Goal: Task Accomplishment & Management: Manage account settings

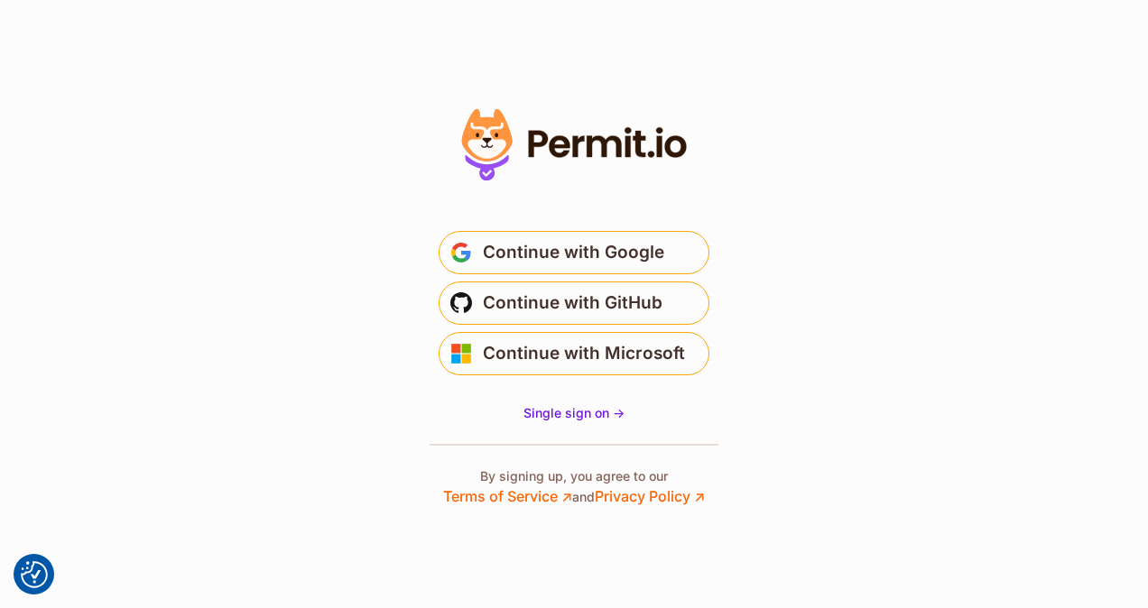
click at [583, 413] on span "Single sign on ->" at bounding box center [574, 412] width 101 height 15
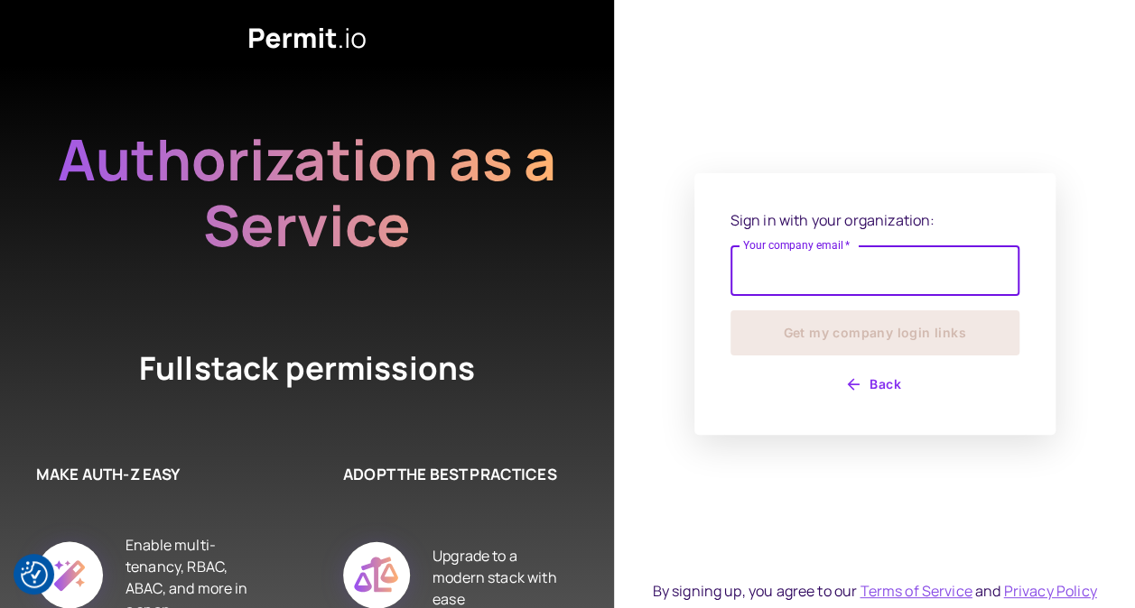
click at [846, 264] on input "Your company email   *" at bounding box center [874, 271] width 289 height 51
click at [822, 189] on div "Sign in with your organization: Your company email   * Your company email   * G…" at bounding box center [874, 304] width 361 height 262
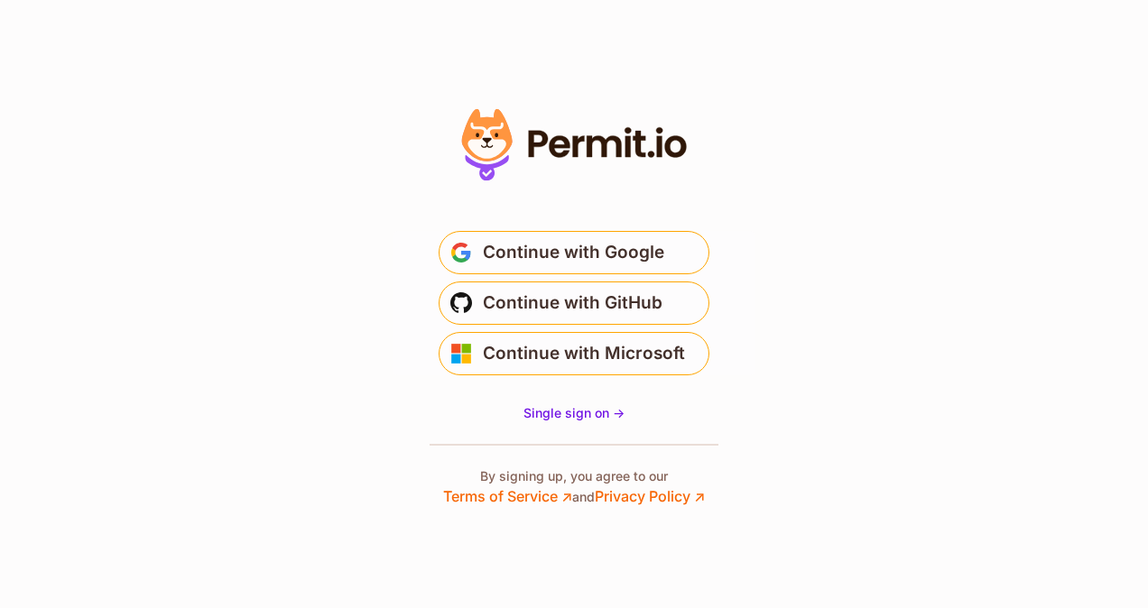
click at [551, 416] on span "Single sign on ->" at bounding box center [574, 412] width 101 height 15
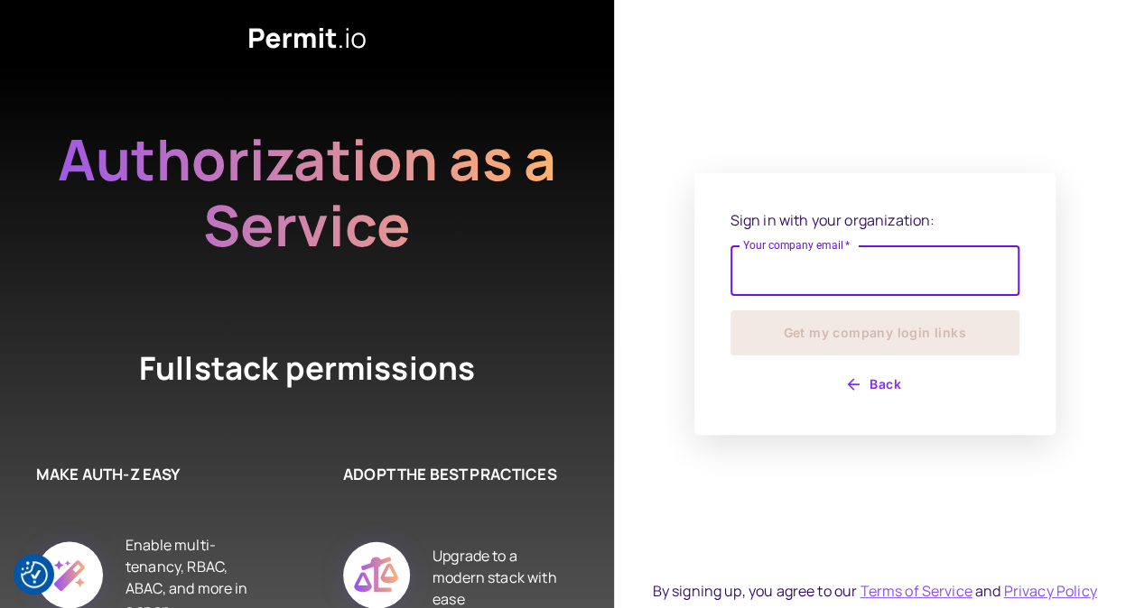
click at [836, 278] on input "Your company email   *" at bounding box center [874, 271] width 289 height 51
type input "*"
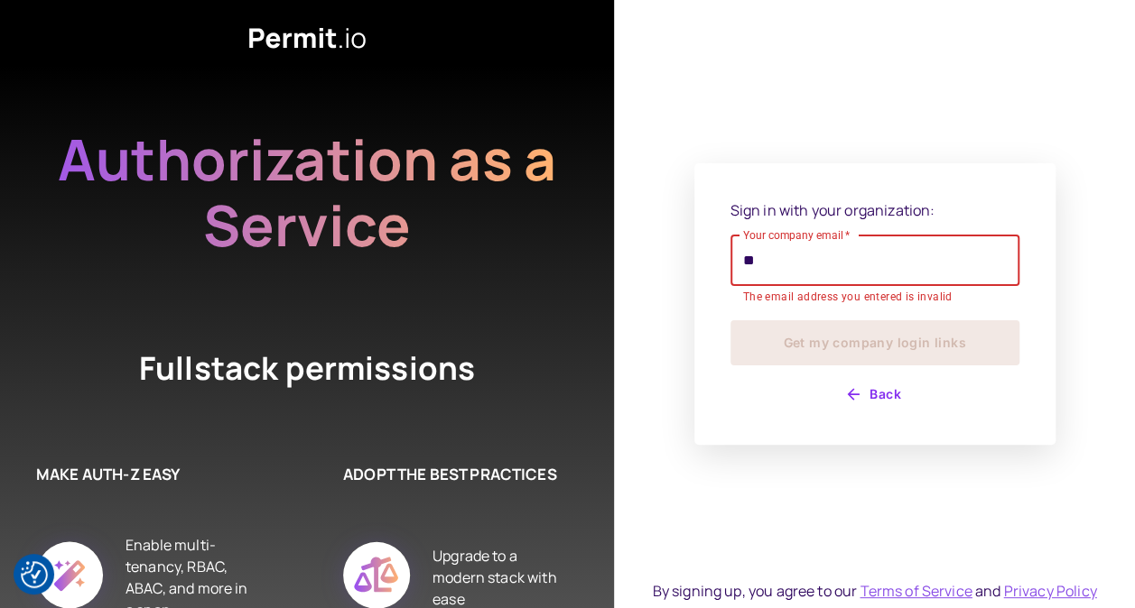
type input "**********"
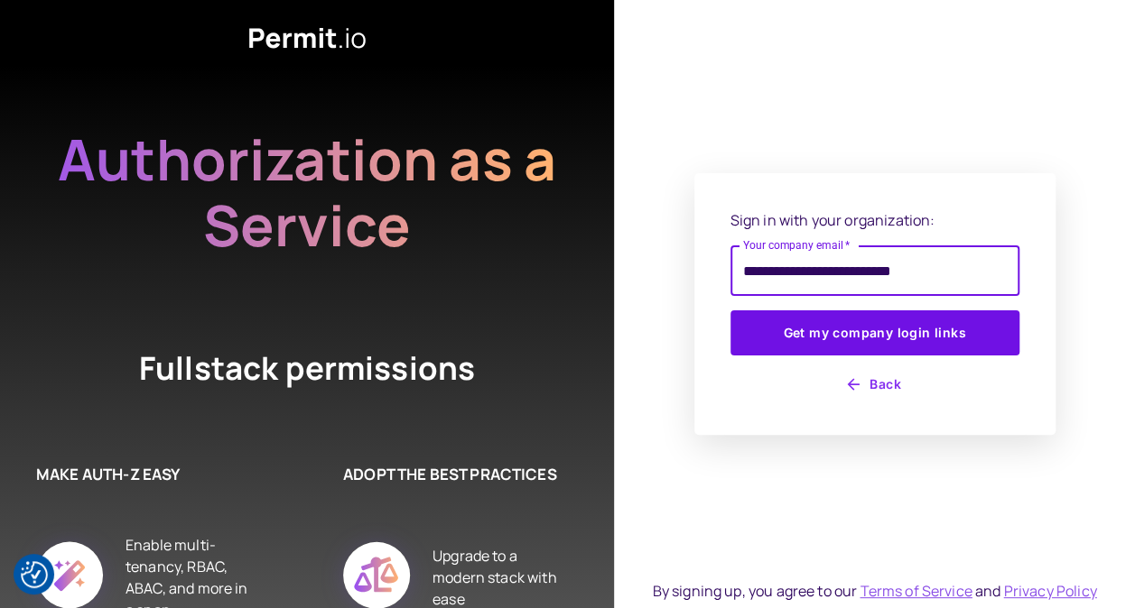
click at [836, 329] on button "Get my company login links" at bounding box center [874, 333] width 289 height 45
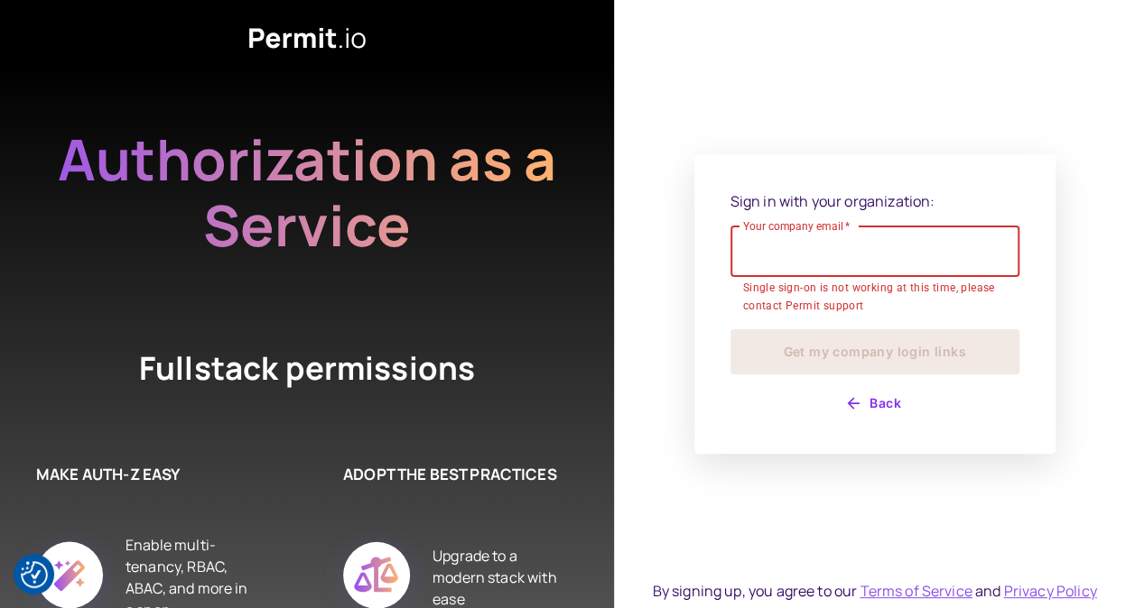
click at [875, 398] on button "Back" at bounding box center [874, 403] width 289 height 29
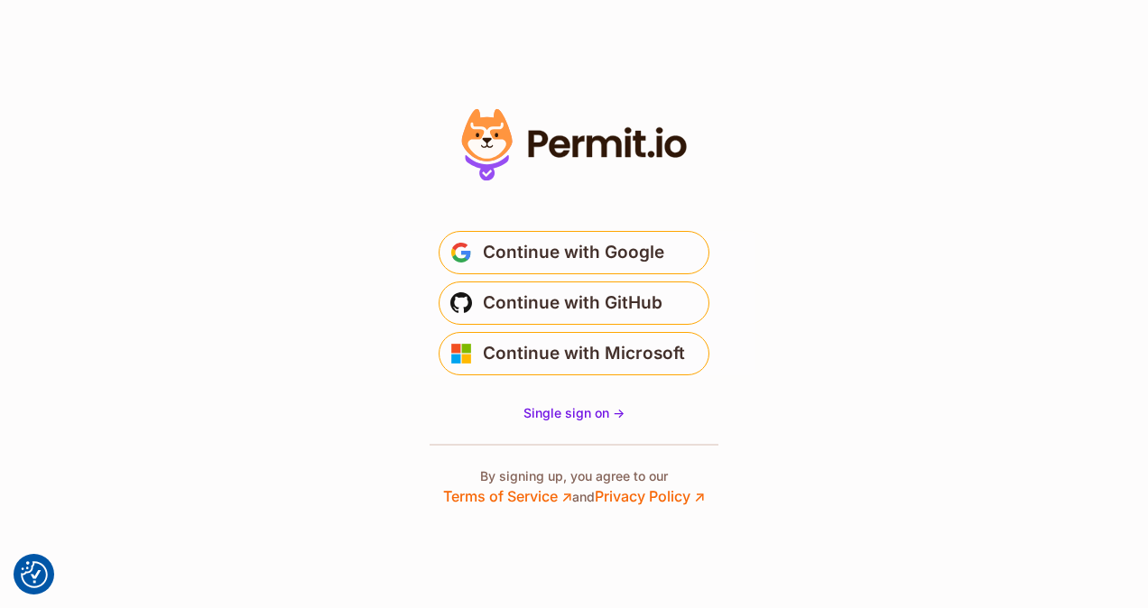
click at [617, 295] on span "Continue with GitHub" at bounding box center [573, 303] width 180 height 29
